Goal: Register for event/course

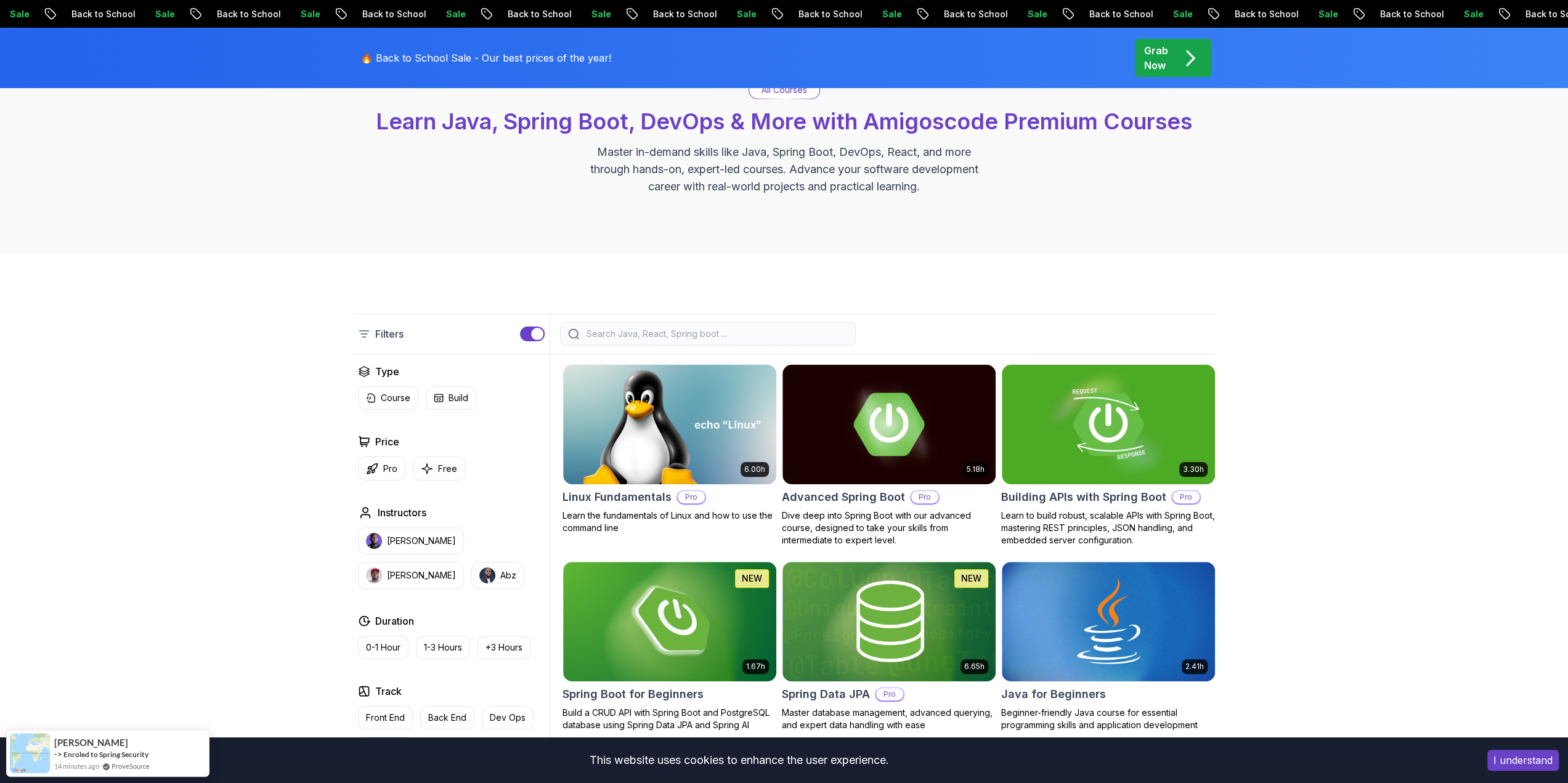
scroll to position [123, 0]
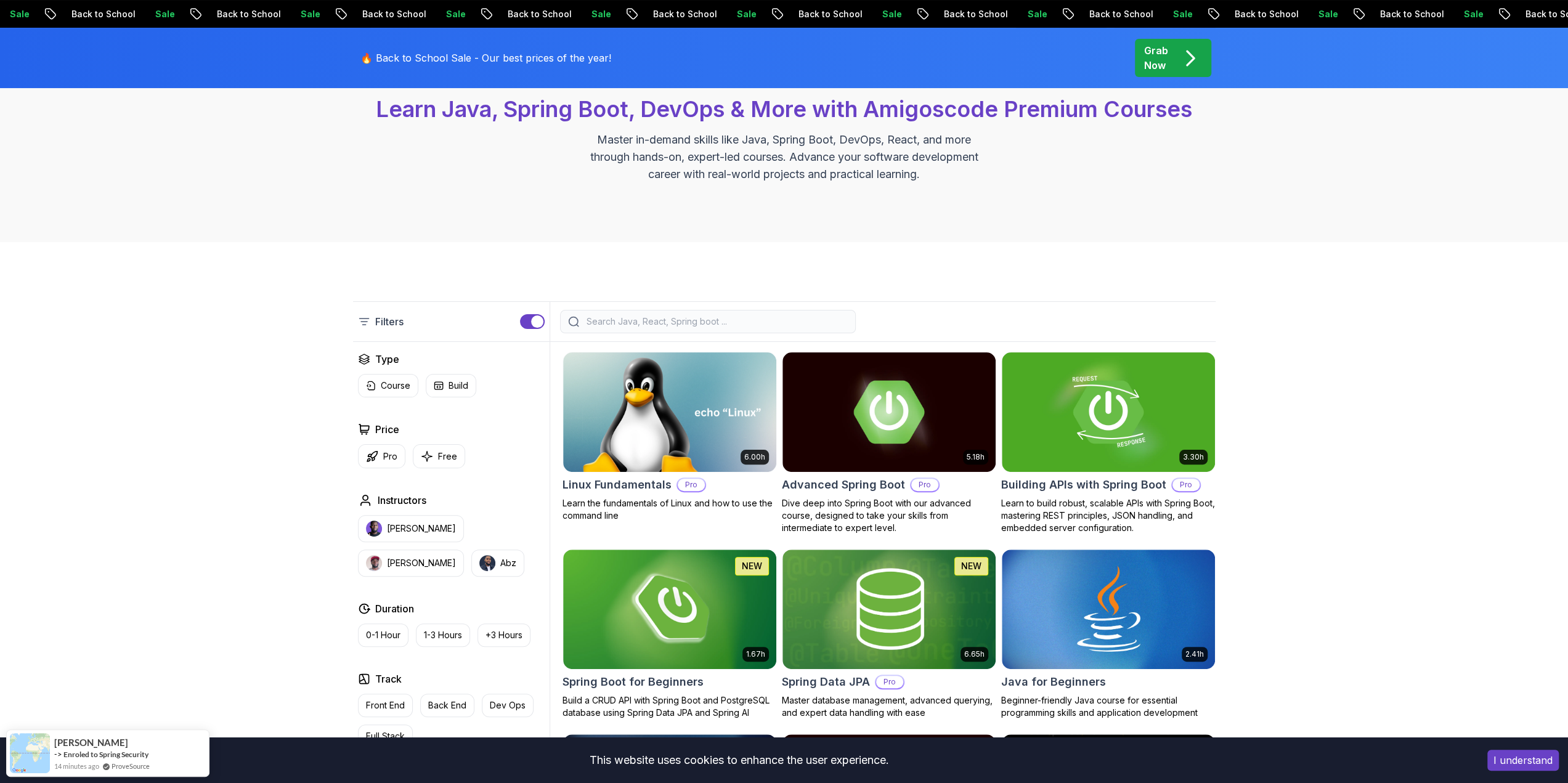
drag, startPoint x: 1314, startPoint y: 342, endPoint x: 1250, endPoint y: 335, distance: 64.4
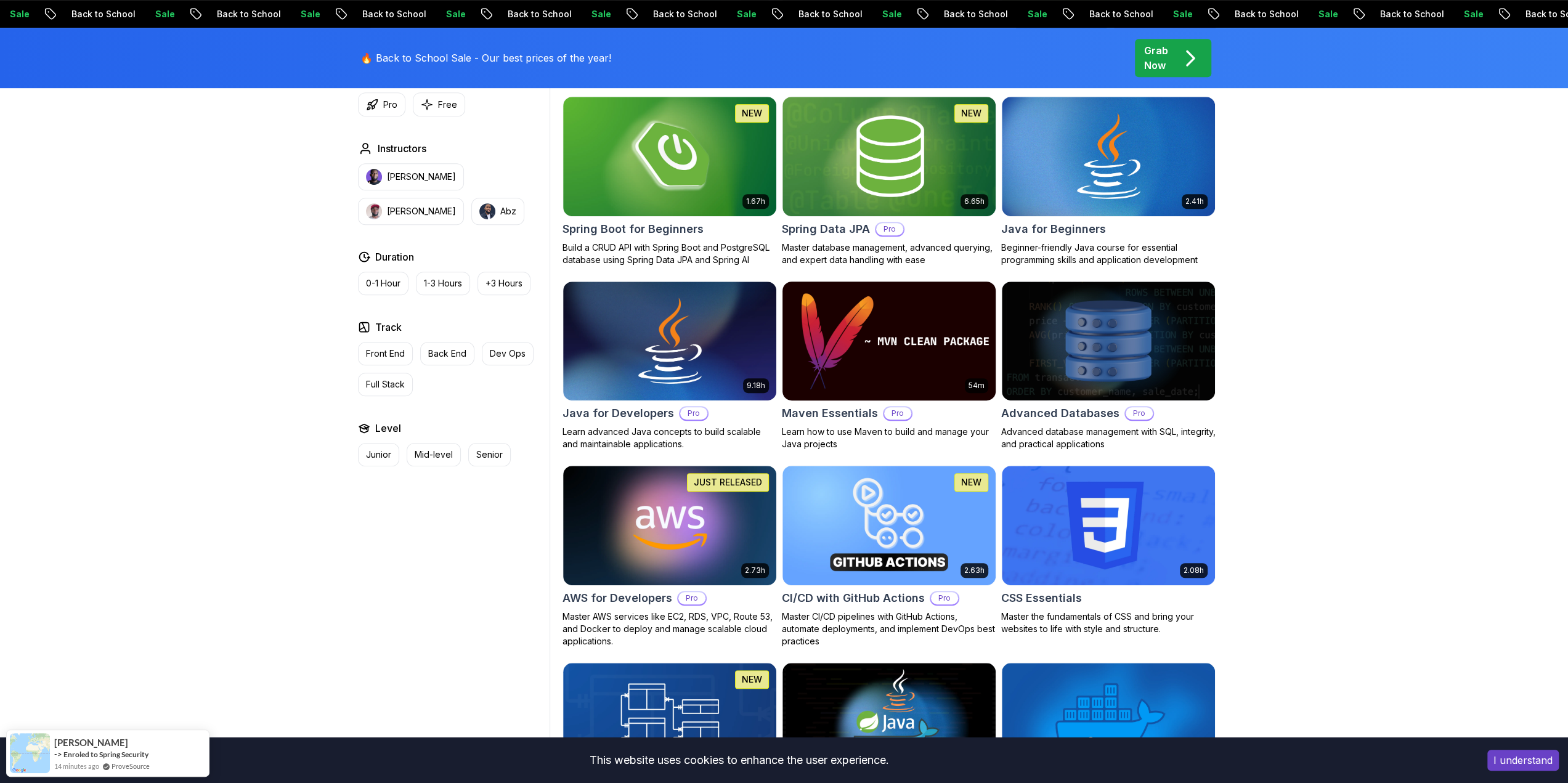
scroll to position [616, 0]
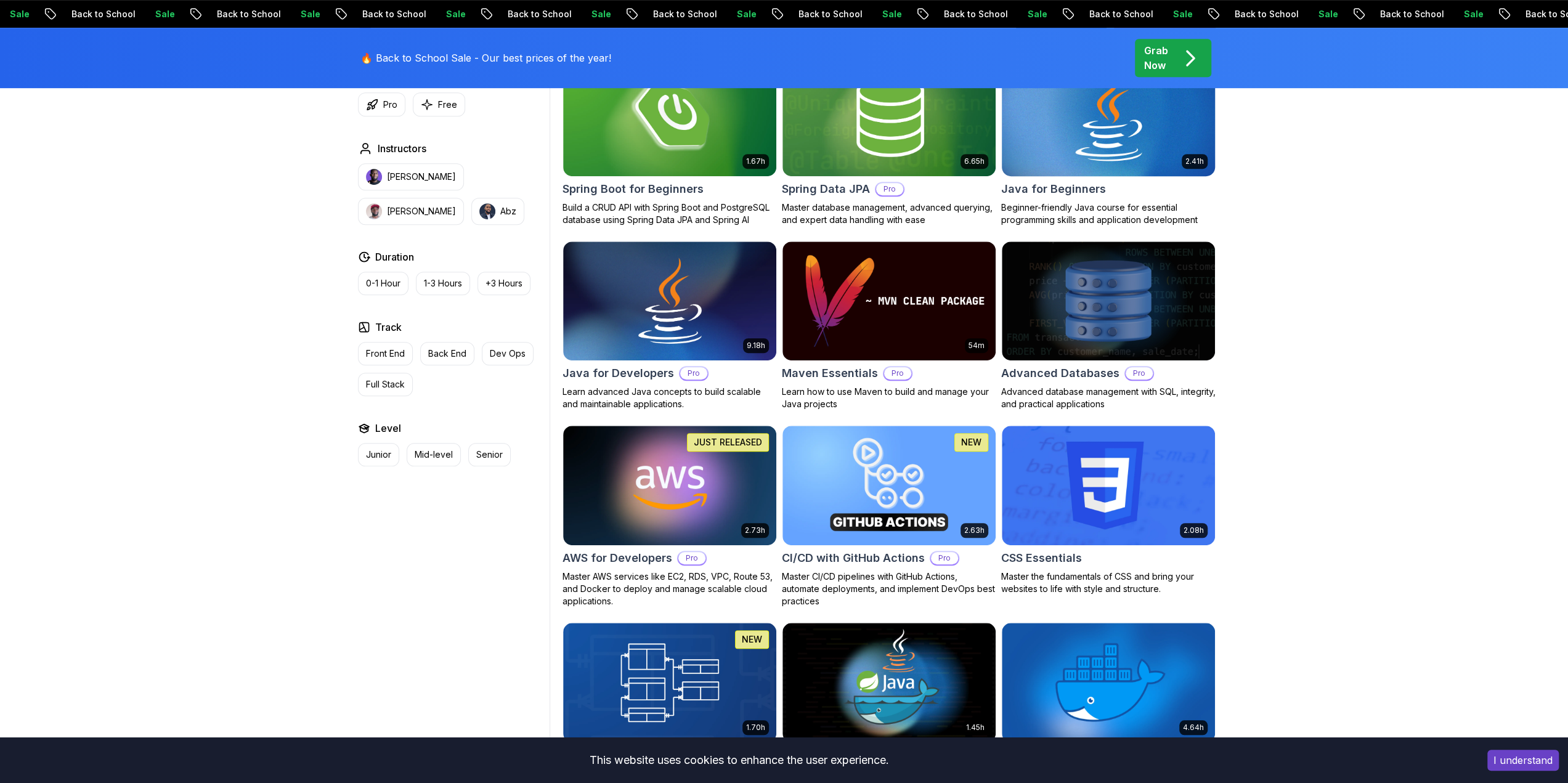
click at [1095, 142] on img at bounding box center [1108, 116] width 223 height 125
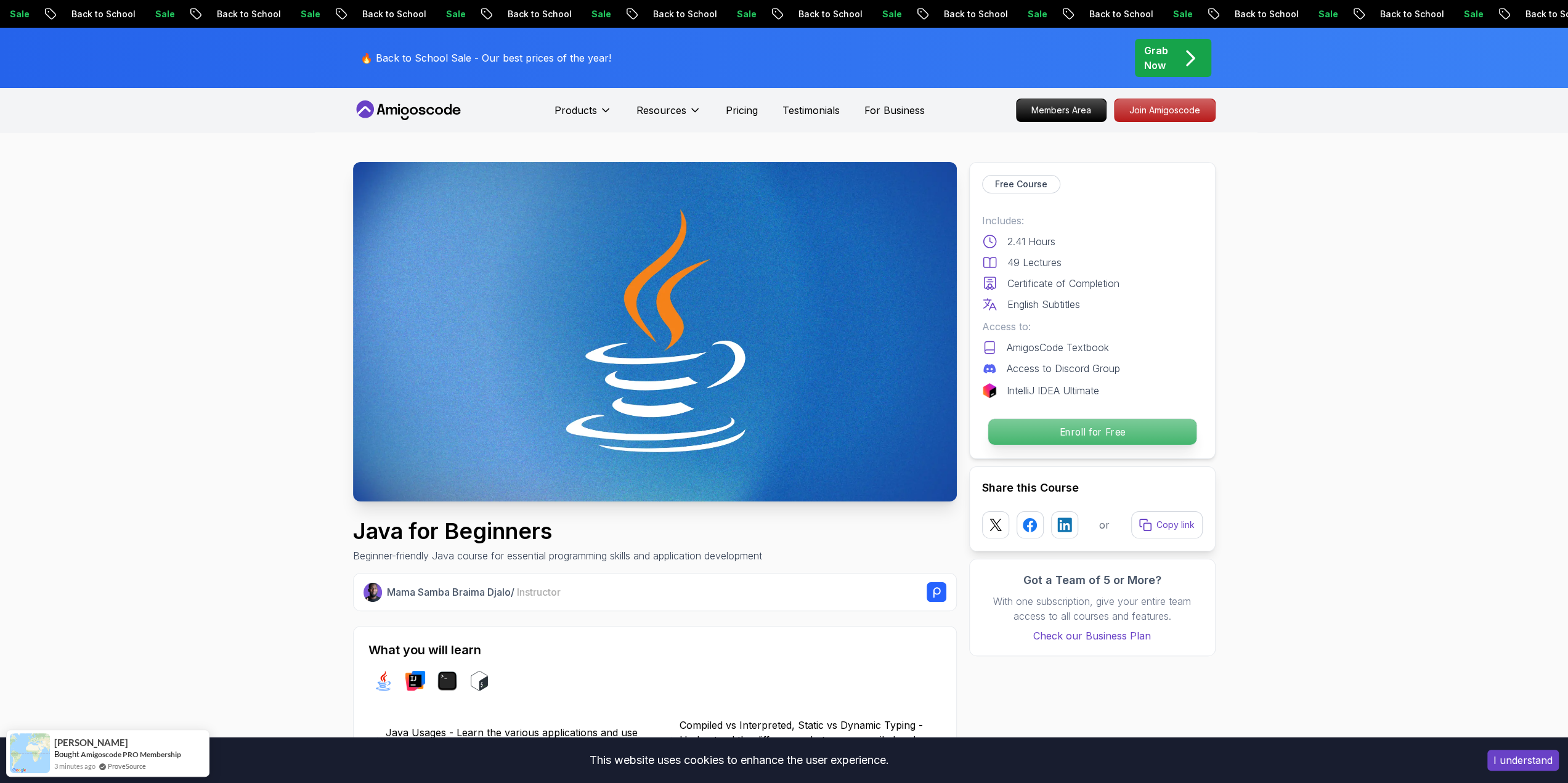
drag, startPoint x: 1309, startPoint y: 246, endPoint x: 1080, endPoint y: 428, distance: 292.5
click at [1085, 443] on p "Enroll for Free" at bounding box center [1091, 432] width 208 height 26
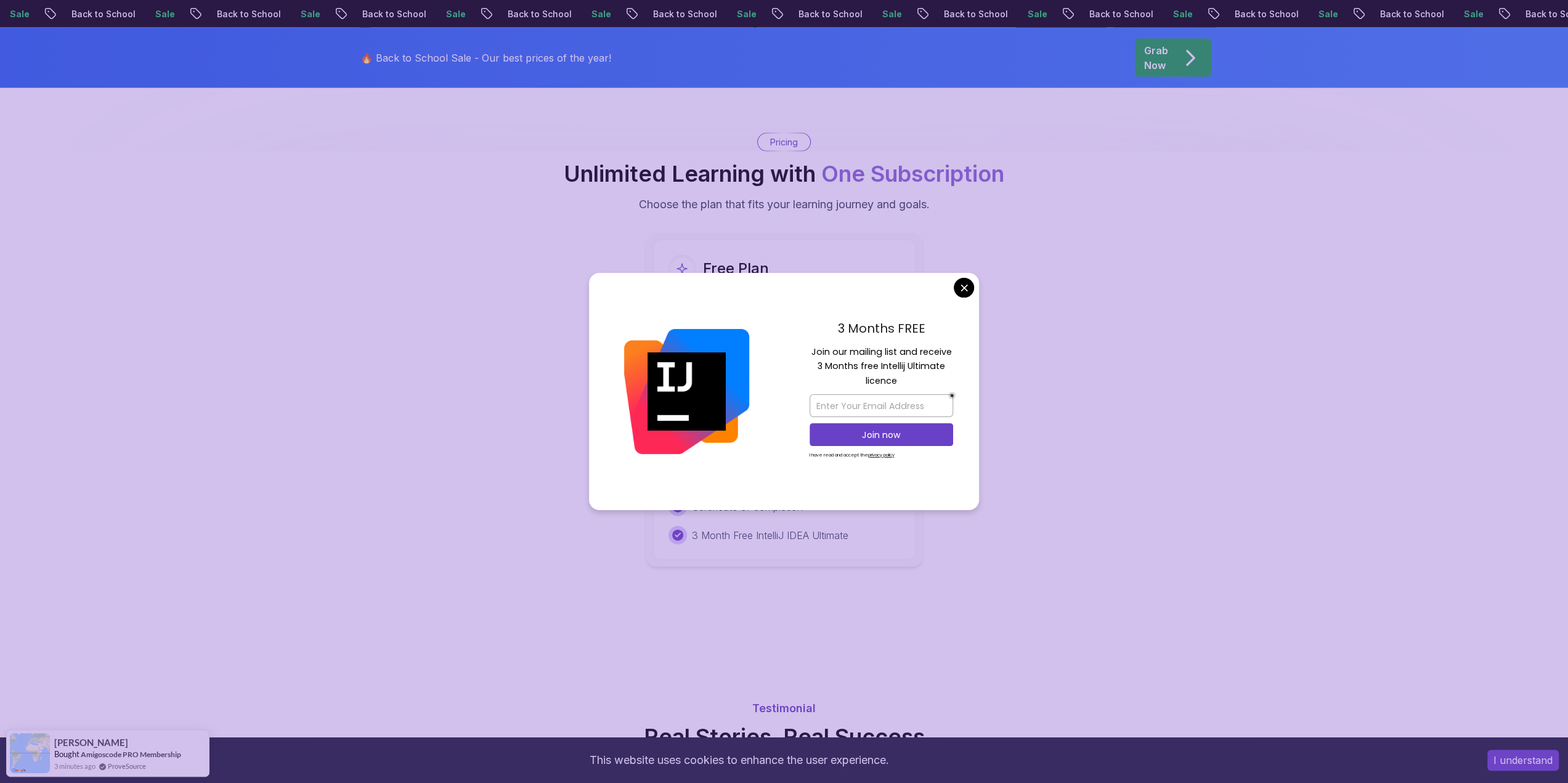
scroll to position [2452, 0]
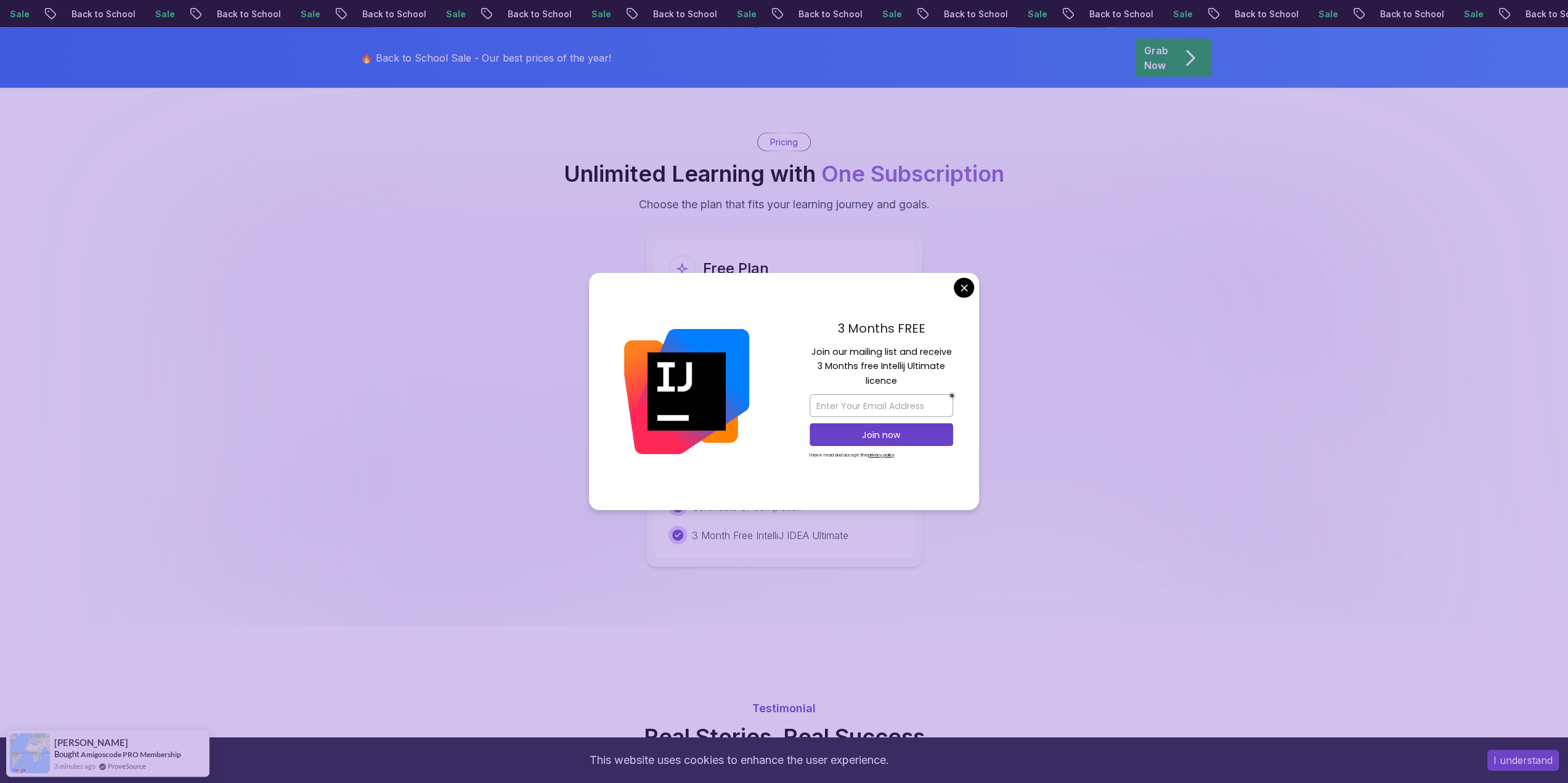
click at [963, 288] on body "Sale Back to School Sale Back to School Sale Back to School Sale Back to School…" at bounding box center [784, 381] width 1568 height 5667
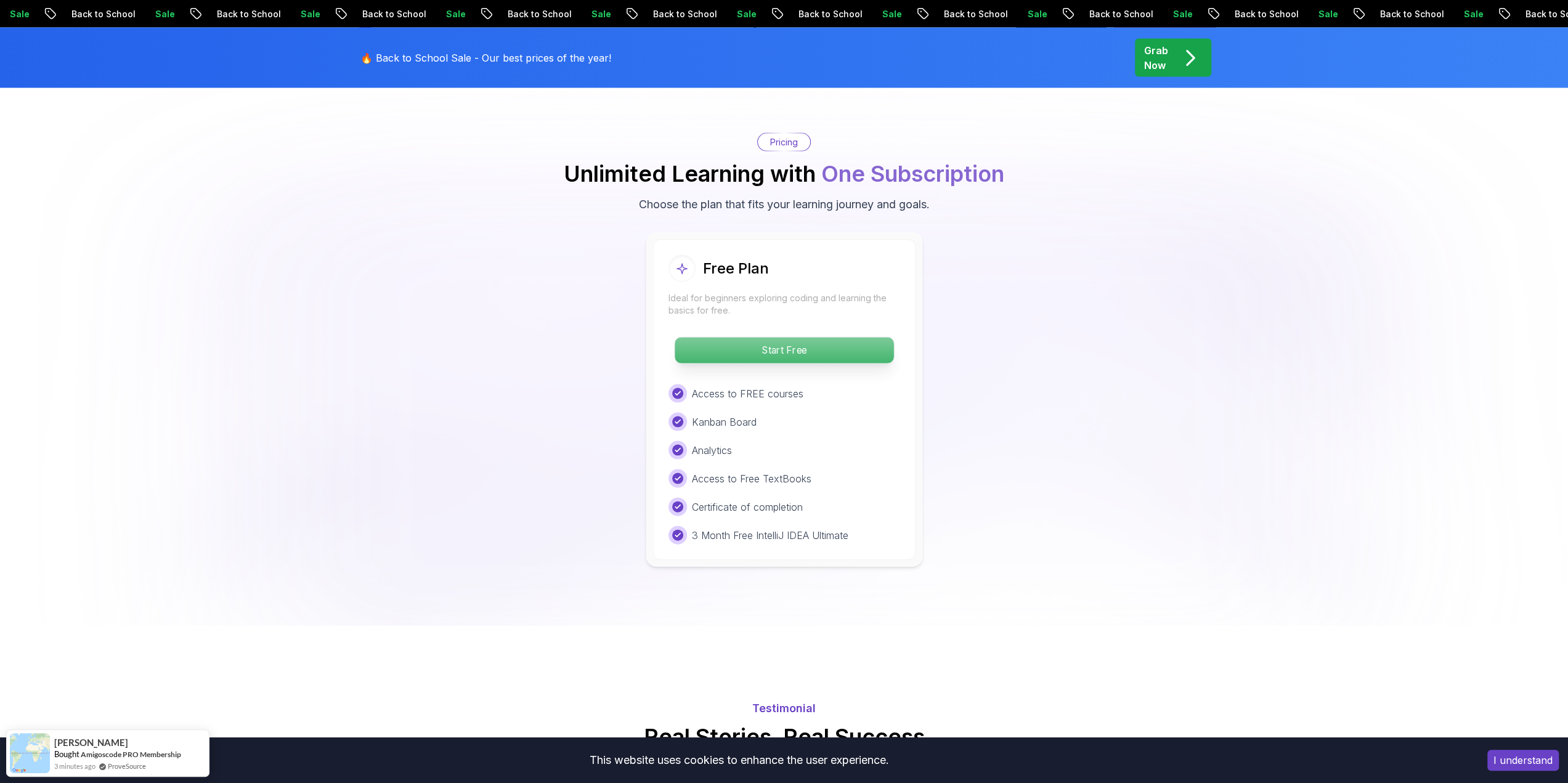
click at [736, 337] on p "Start Free" at bounding box center [784, 350] width 219 height 26
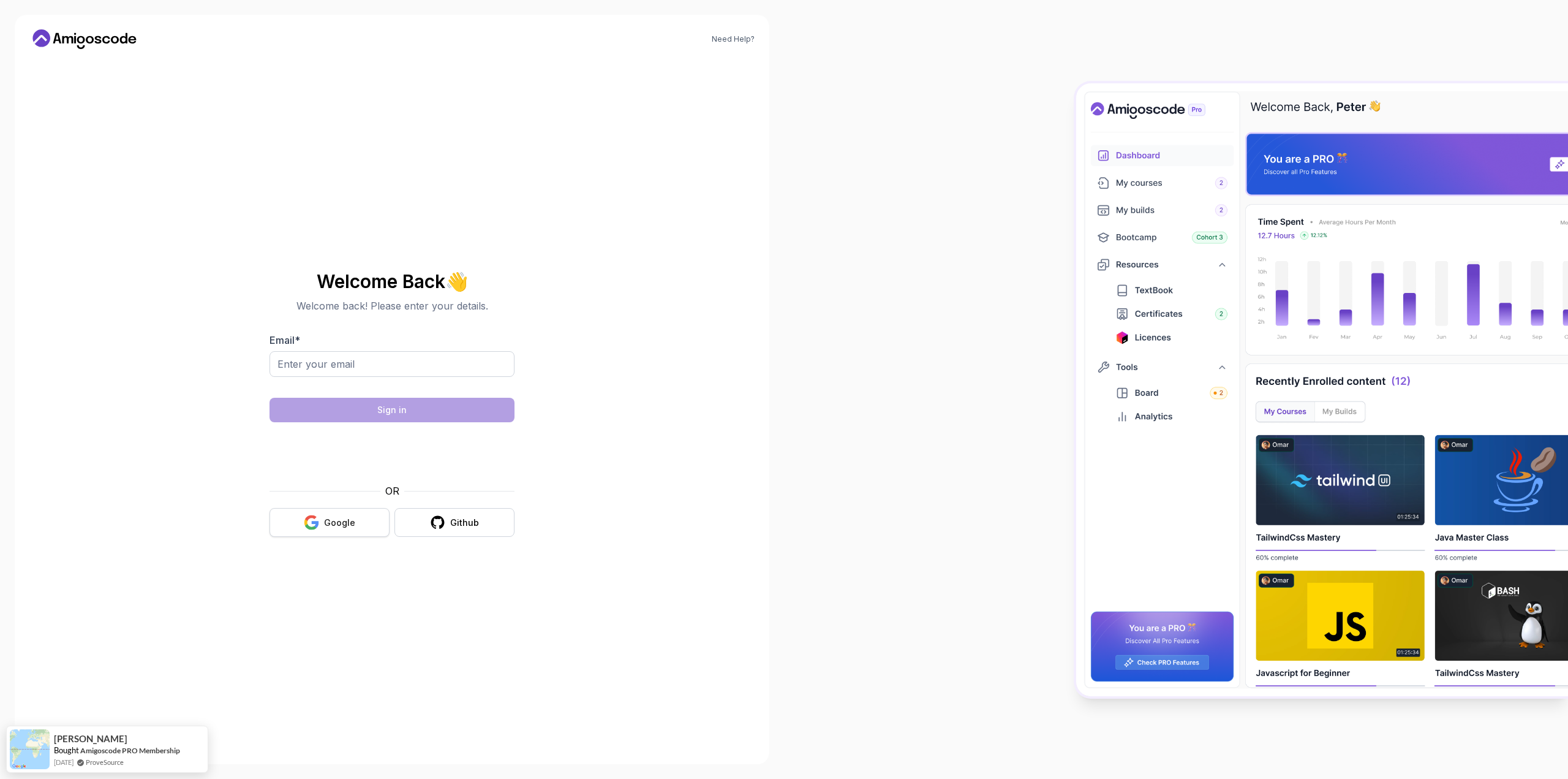
click at [321, 517] on button "Google" at bounding box center [330, 522] width 120 height 29
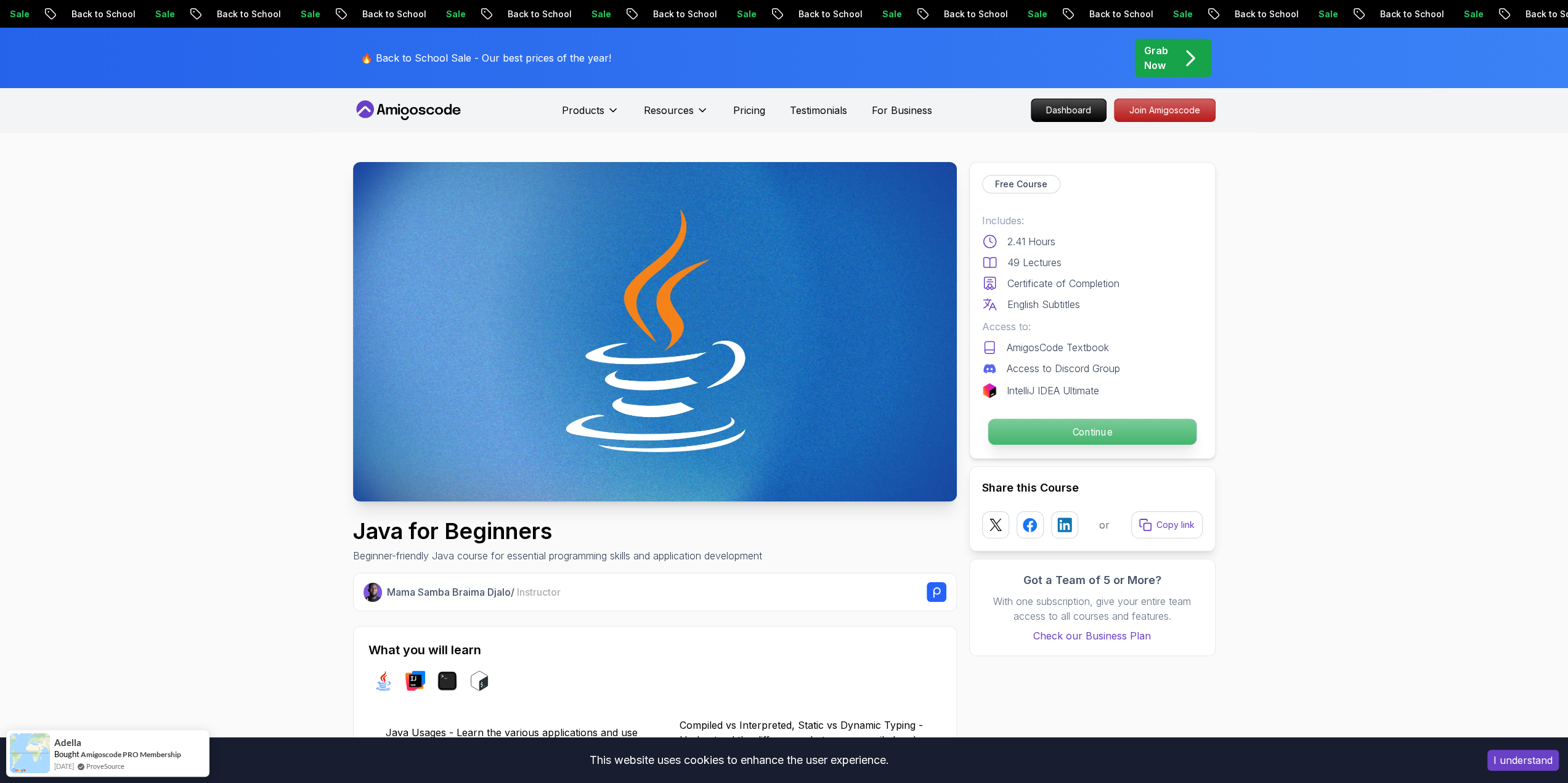
click at [1077, 425] on p "Continue" at bounding box center [1091, 432] width 208 height 26
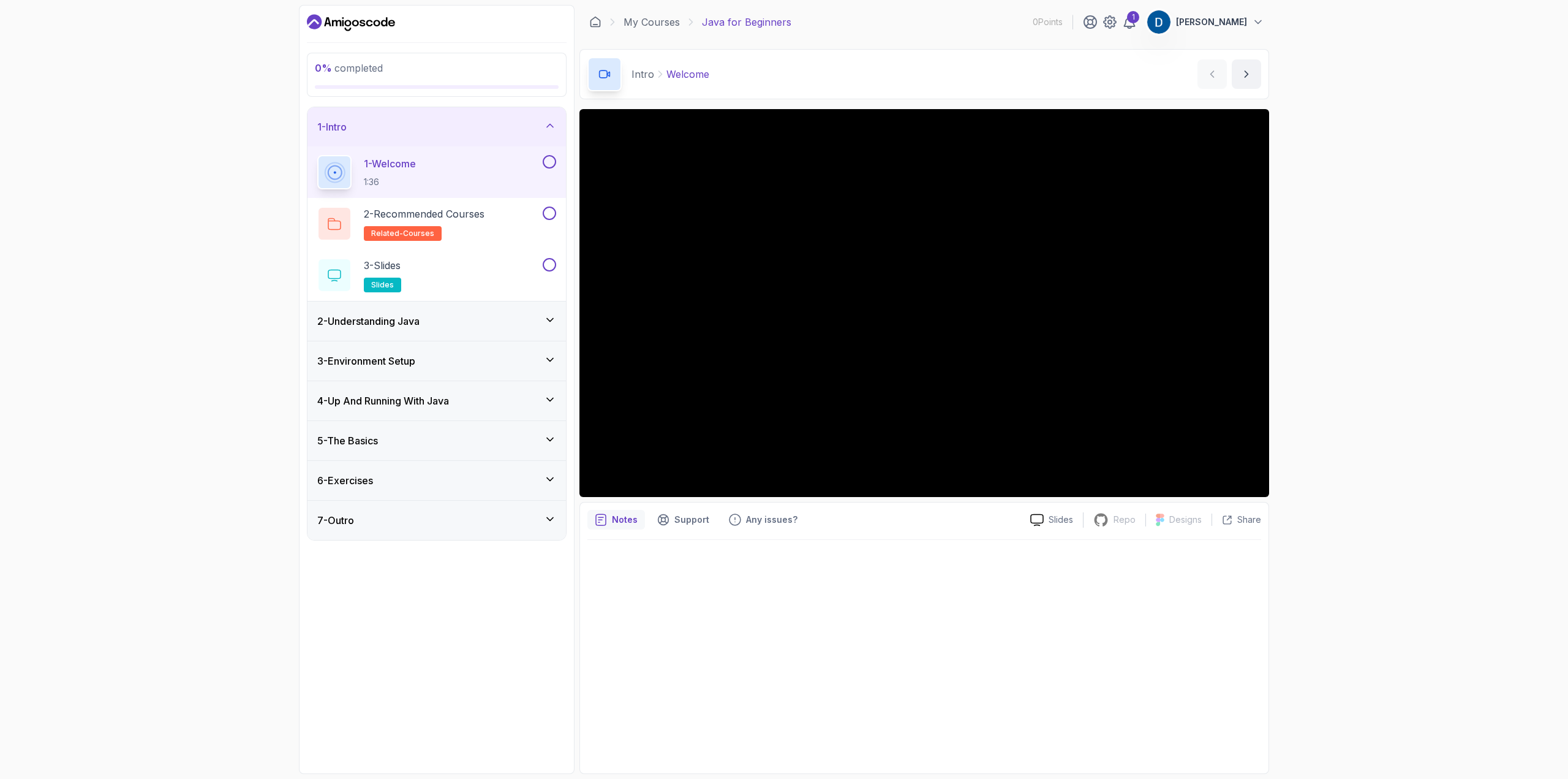
drag, startPoint x: 205, startPoint y: 238, endPoint x: 186, endPoint y: 198, distance: 44.3
click at [205, 237] on div "0 % completed 1 - Intro 1 - Welcome 1:36 2 - Recommended Courses related-course…" at bounding box center [784, 390] width 1568 height 779
drag, startPoint x: 185, startPoint y: 196, endPoint x: 170, endPoint y: 182, distance: 20.5
click at [170, 182] on div "0 % completed 1 - Intro 1 - Welcome 1:36 2 - Recommended Courses related-course…" at bounding box center [784, 390] width 1568 height 779
click at [413, 321] on h3 "2 - Understanding Java" at bounding box center [368, 321] width 102 height 15
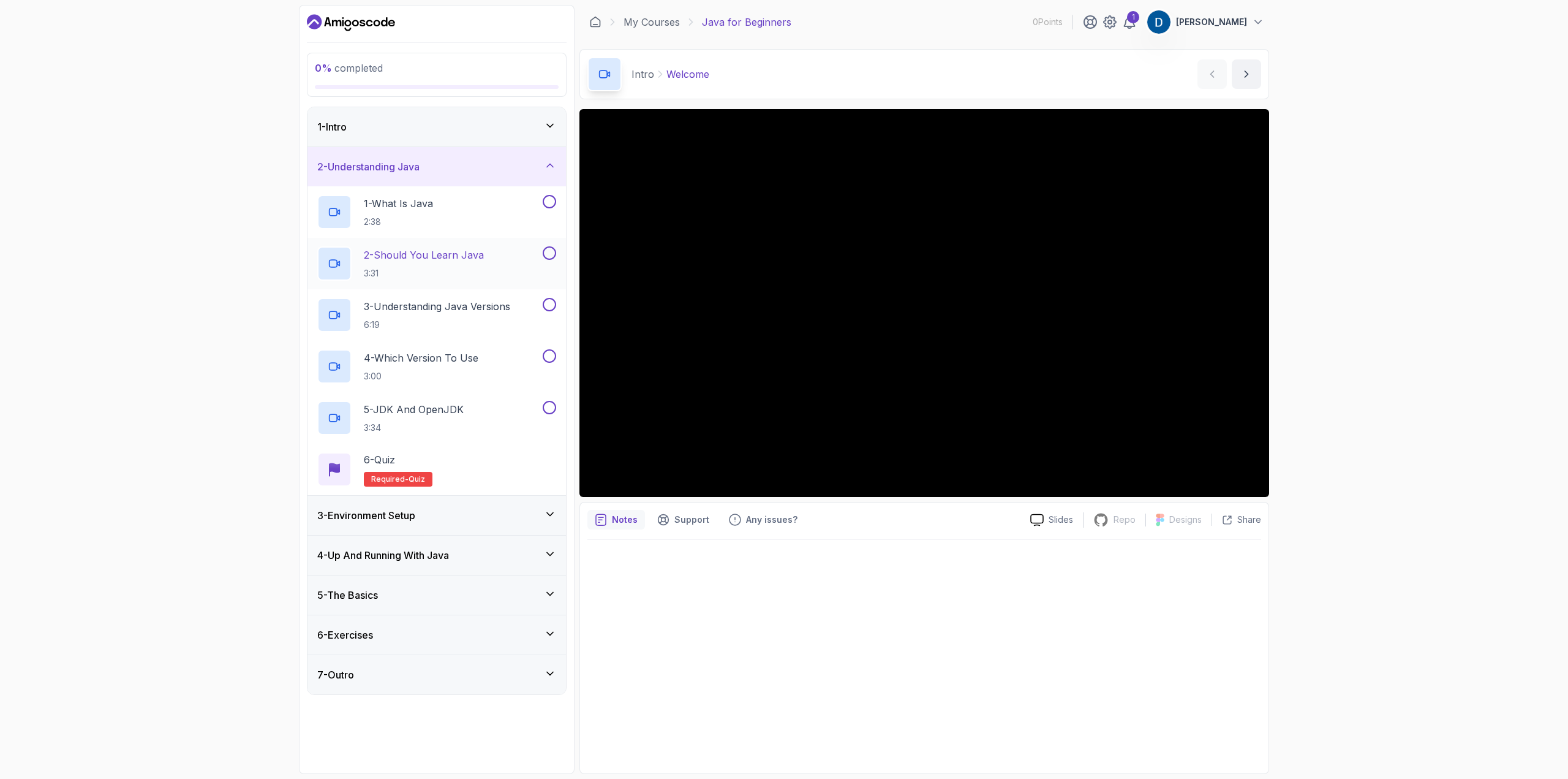
click at [510, 253] on div "2 - Should You Learn Java 3:31" at bounding box center [428, 264] width 223 height 34
click at [426, 576] on div "5 - The Basics" at bounding box center [436, 595] width 259 height 39
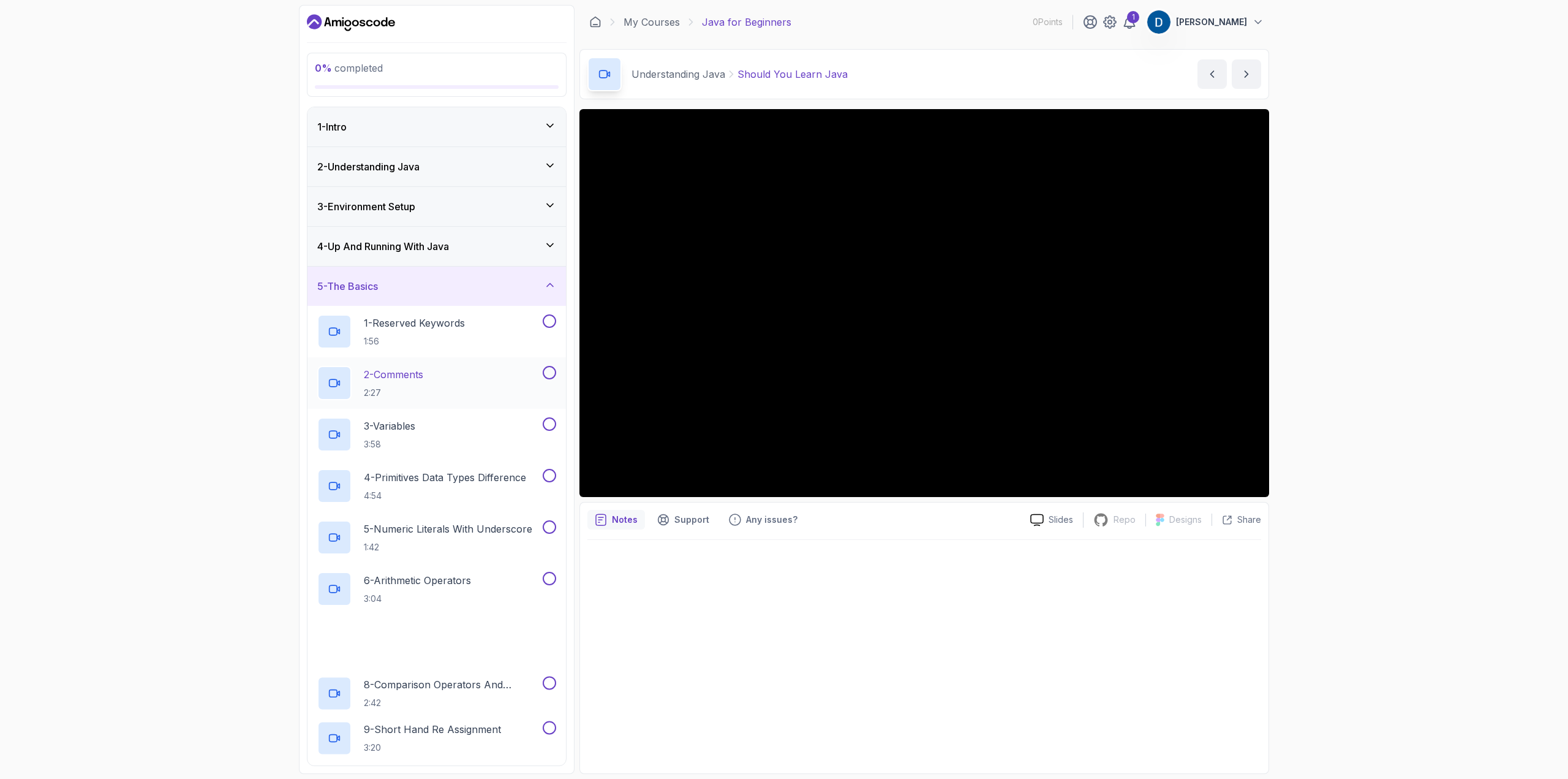
click at [440, 381] on div "2 - Comments 2:27" at bounding box center [428, 383] width 223 height 34
drag, startPoint x: 361, startPoint y: 244, endPoint x: 359, endPoint y: 149, distance: 95.0
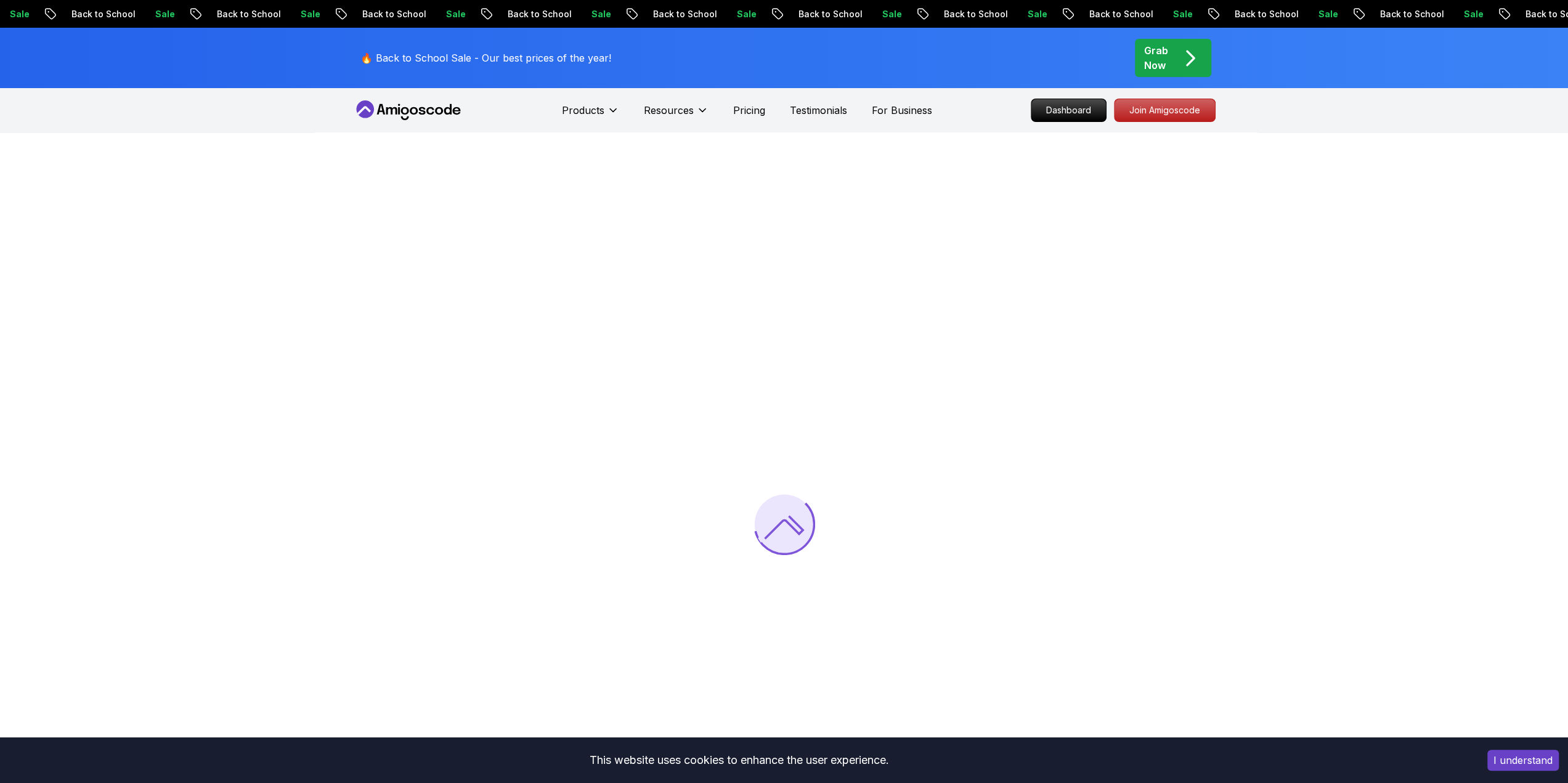
drag, startPoint x: 158, startPoint y: 121, endPoint x: 201, endPoint y: 158, distance: 56.7
click at [100, 164] on div at bounding box center [784, 524] width 1568 height 783
click at [402, 99] on nav "Products Resources Pricing Testimonials For Business Dashboard Join Amigoscode" at bounding box center [784, 110] width 863 height 44
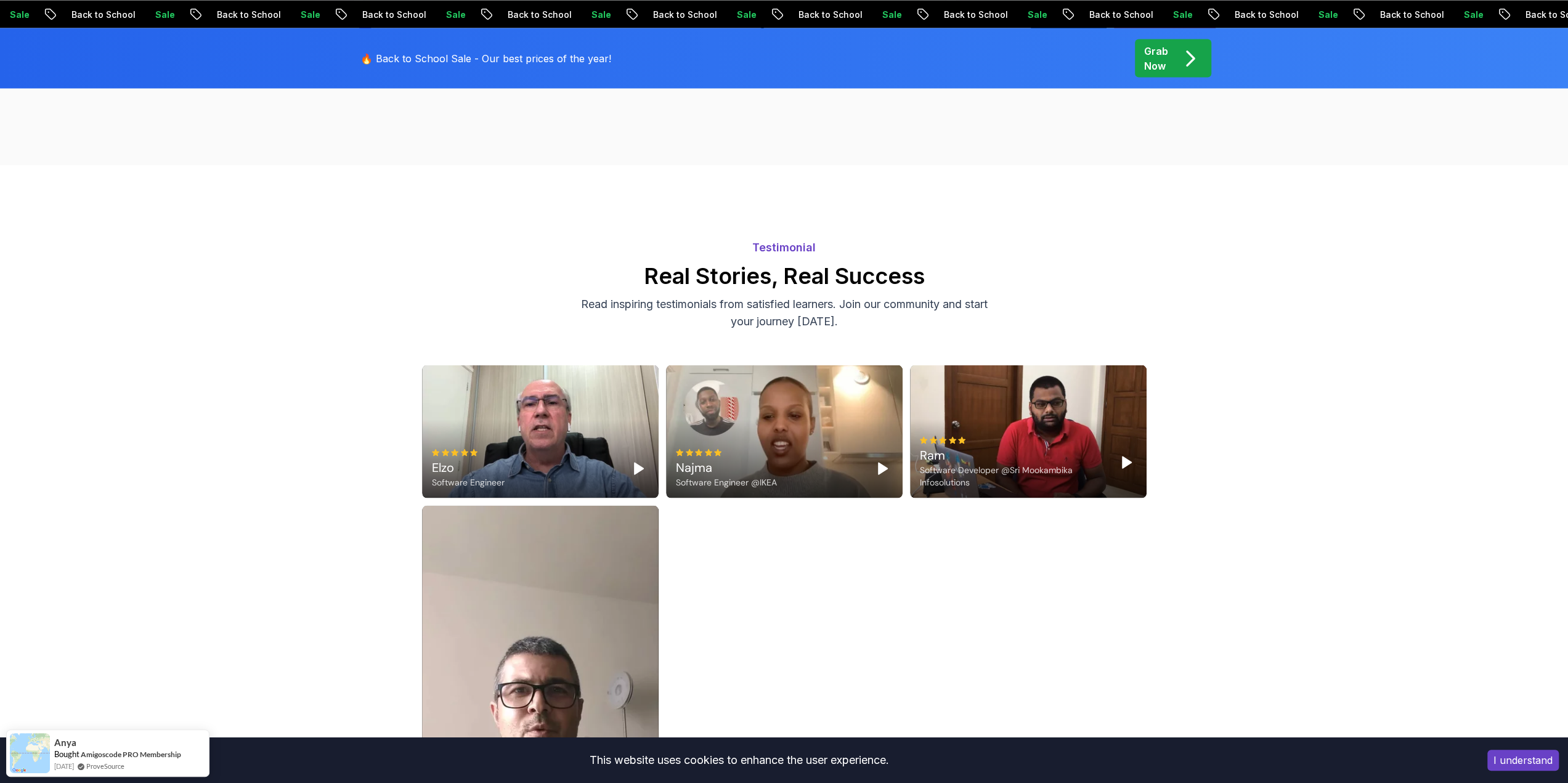
scroll to position [2464, 0]
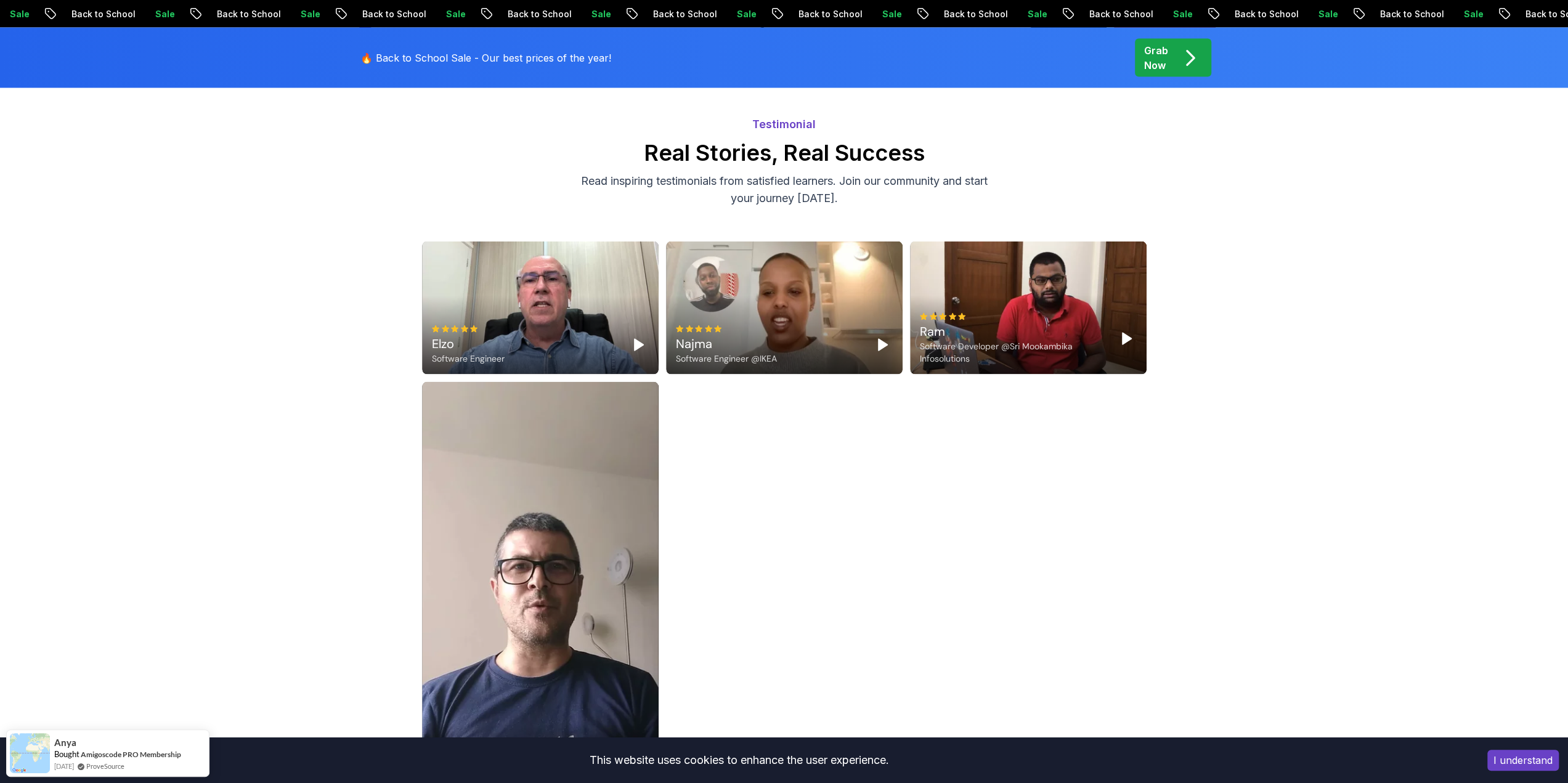
drag, startPoint x: 911, startPoint y: 363, endPoint x: 900, endPoint y: 366, distance: 11.4
drag, startPoint x: 900, startPoint y: 366, endPoint x: 867, endPoint y: 366, distance: 33.0
click at [882, 366] on div "Elzo Software Engineer Najma Software Engineer @IKEA Ram Software Developer @Sr…" at bounding box center [784, 525] width 724 height 568
drag, startPoint x: 863, startPoint y: 369, endPoint x: 856, endPoint y: 370, distance: 7.1
drag, startPoint x: 856, startPoint y: 370, endPoint x: 838, endPoint y: 371, distance: 18.0
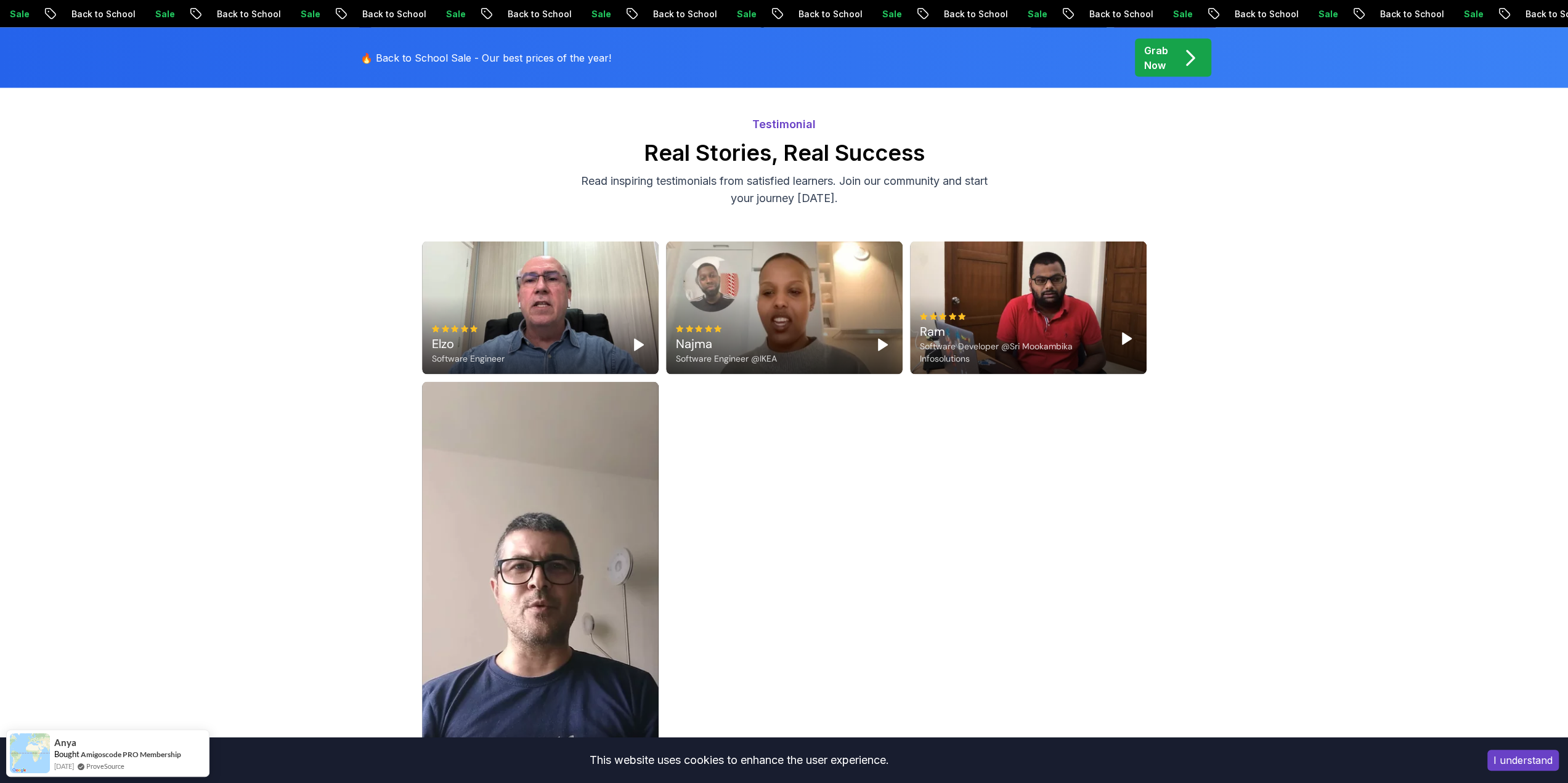
click at [838, 371] on div "Elzo Software Engineer Najma Software Engineer @IKEA Ram Software Developer @Sr…" at bounding box center [784, 525] width 724 height 568
